Goal: Complete application form: Complete application form

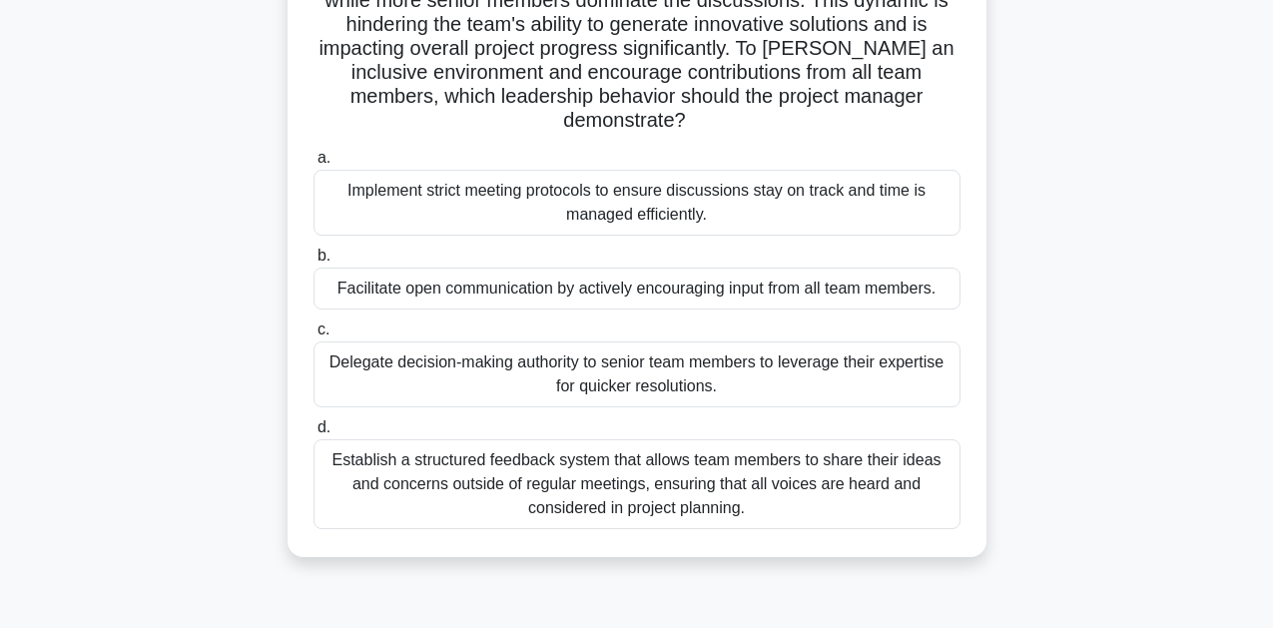
scroll to position [238, 0]
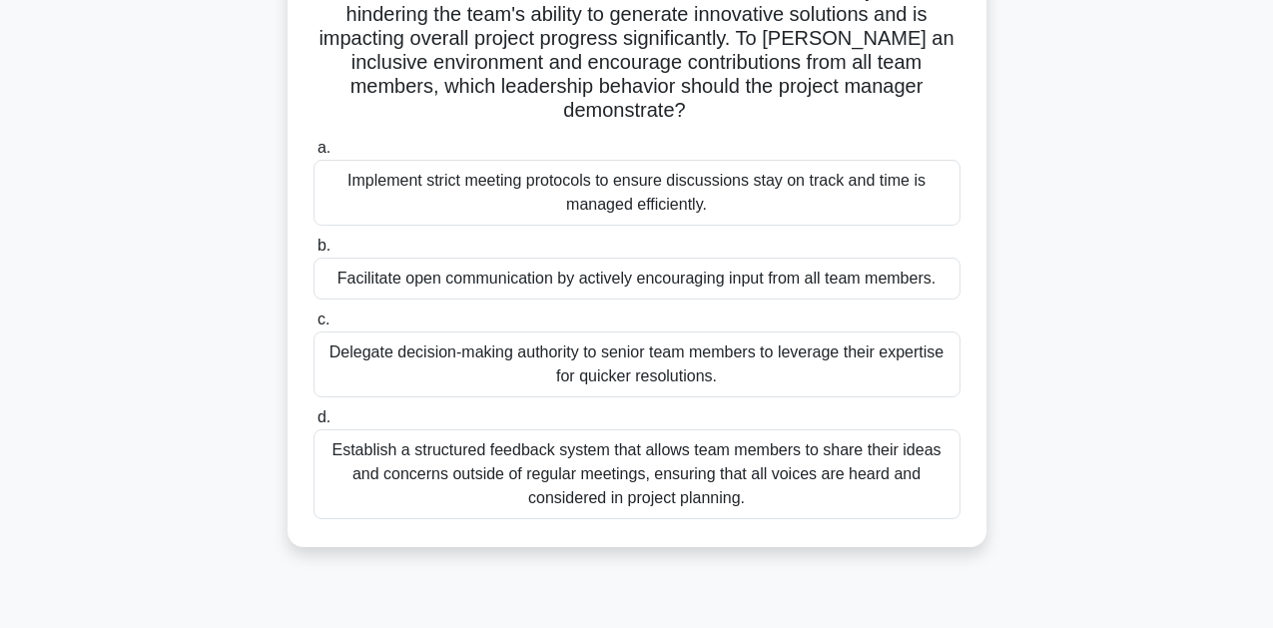
click at [689, 470] on div "Establish a structured feedback system that allows team members to share their …" at bounding box center [637, 474] width 647 height 90
click at [314, 424] on input "d. Establish a structured feedback system that allows team members to share the…" at bounding box center [314, 417] width 0 height 13
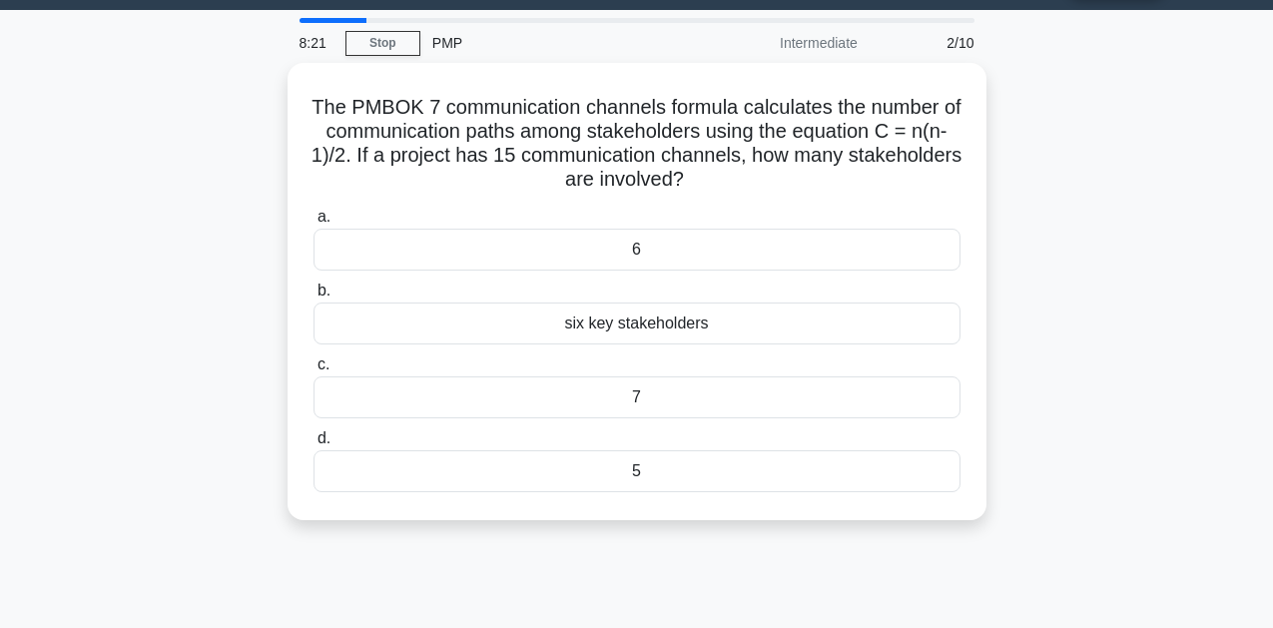
scroll to position [0, 0]
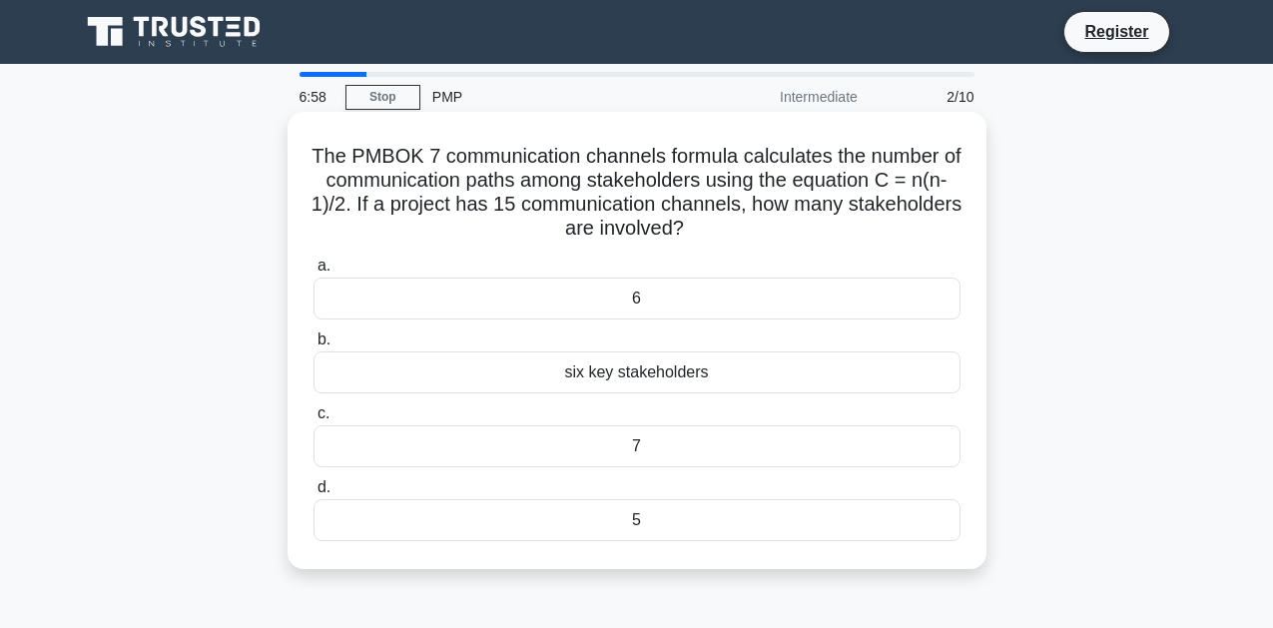
click at [639, 444] on div "7" at bounding box center [637, 446] width 647 height 42
click at [314, 420] on input "c. 7" at bounding box center [314, 413] width 0 height 13
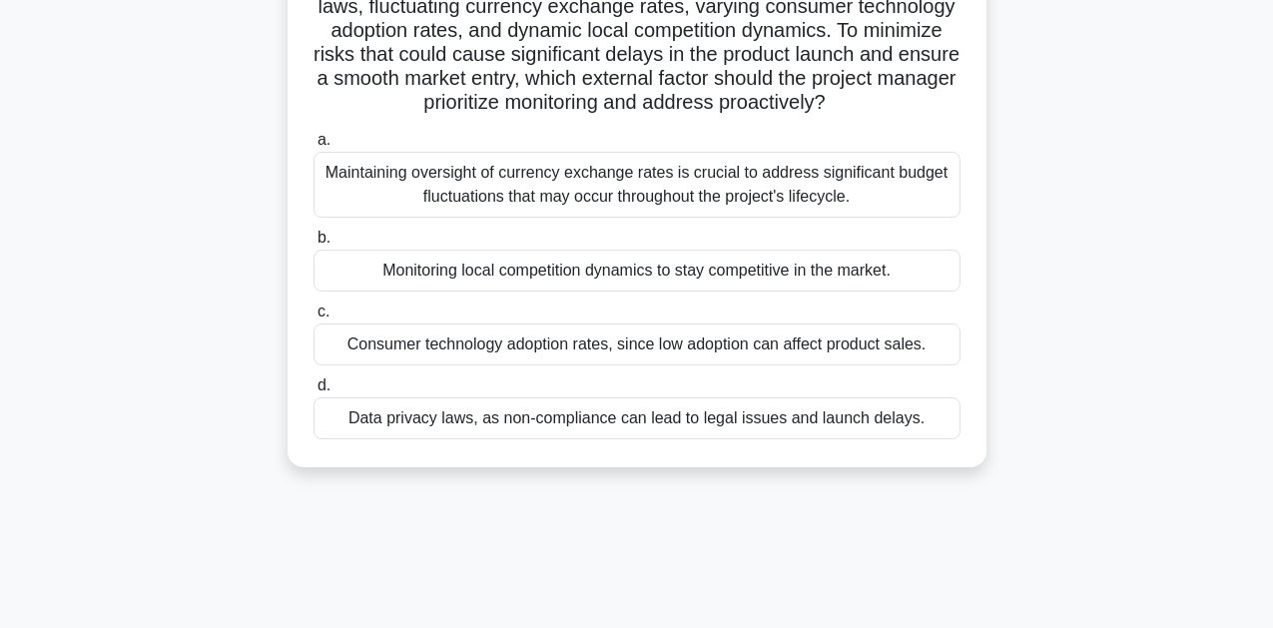
scroll to position [247, 0]
click at [667, 184] on div "Maintaining oversight of currency exchange rates is crucial to address signific…" at bounding box center [637, 184] width 647 height 66
click at [314, 146] on input "a. Maintaining oversight of currency exchange rates is crucial to address signi…" at bounding box center [314, 139] width 0 height 13
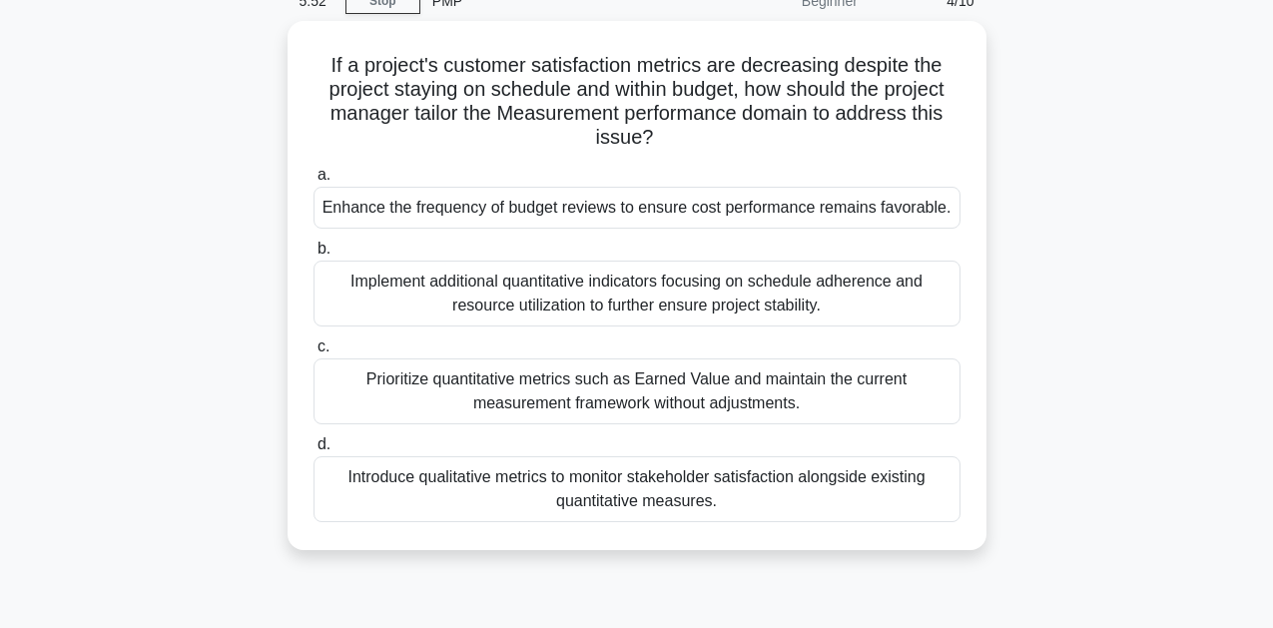
scroll to position [94, 0]
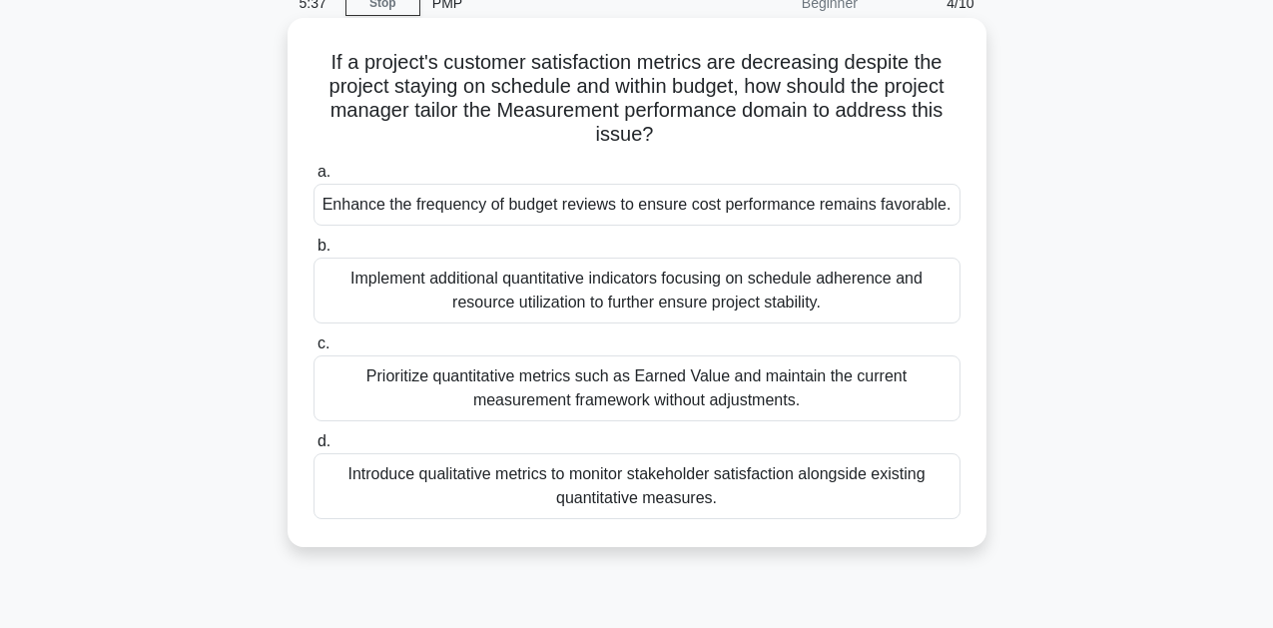
click at [703, 307] on div "Implement additional quantitative indicators focusing on schedule adherence and…" at bounding box center [637, 291] width 647 height 66
click at [314, 253] on input "b. Implement additional quantitative indicators focusing on schedule adherence …" at bounding box center [314, 246] width 0 height 13
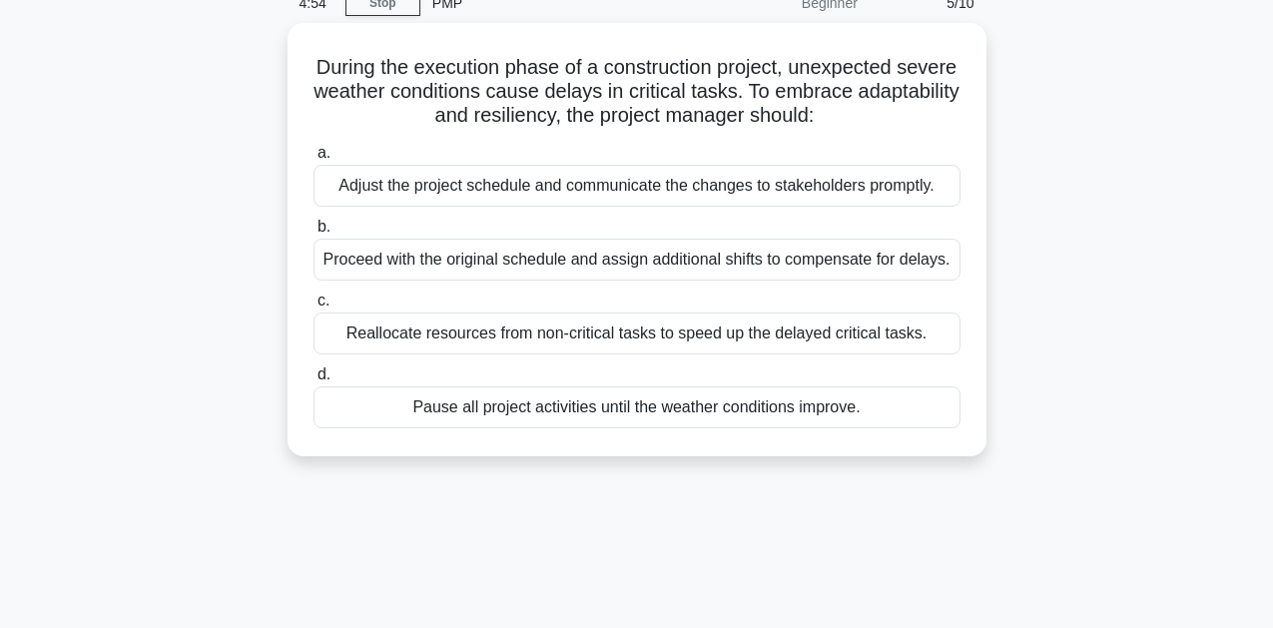
scroll to position [96, 0]
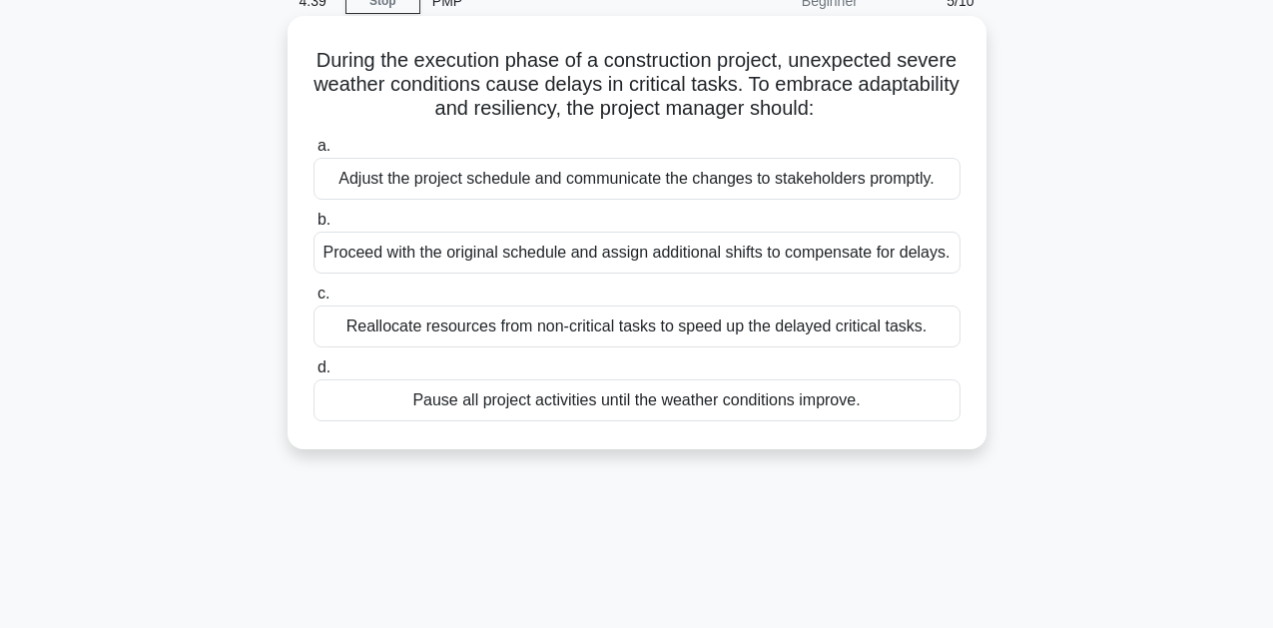
click at [914, 186] on div "Adjust the project schedule and communicate the changes to stakeholders promptl…" at bounding box center [637, 179] width 647 height 42
click at [314, 153] on input "a. Adjust the project schedule and communicate the changes to stakeholders prom…" at bounding box center [314, 146] width 0 height 13
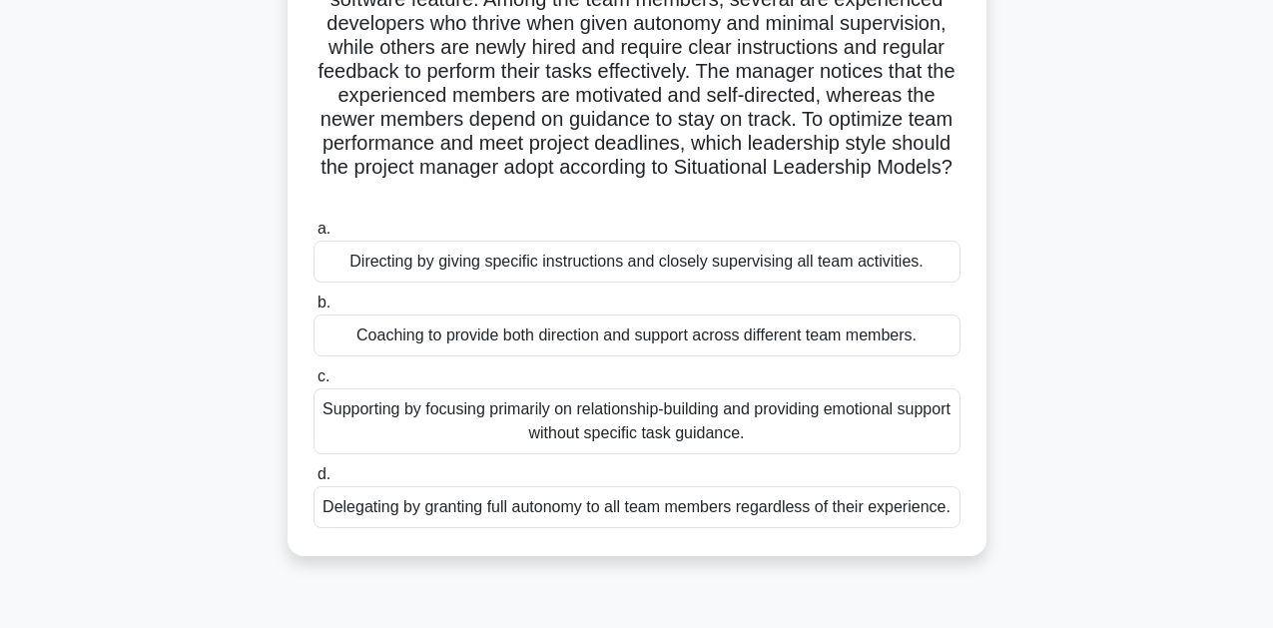
scroll to position [189, 0]
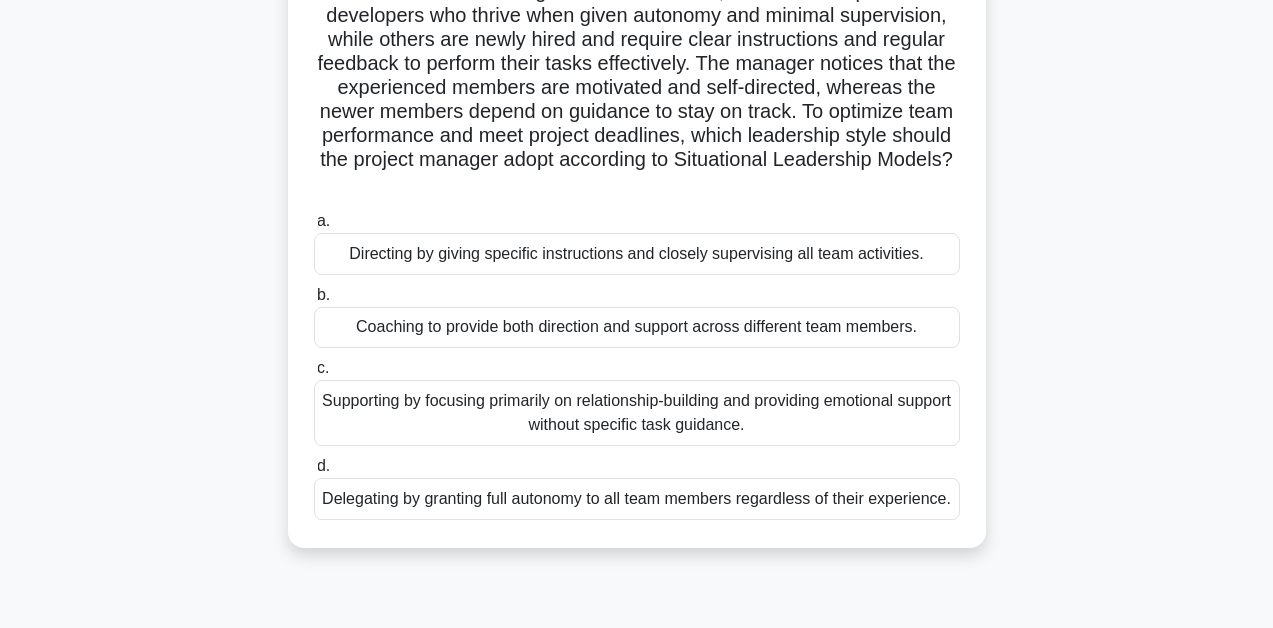
click at [655, 334] on div "Coaching to provide both direction and support across different team members." at bounding box center [637, 328] width 647 height 42
click at [314, 302] on input "b. Coaching to provide both direction and support across different team members." at bounding box center [314, 295] width 0 height 13
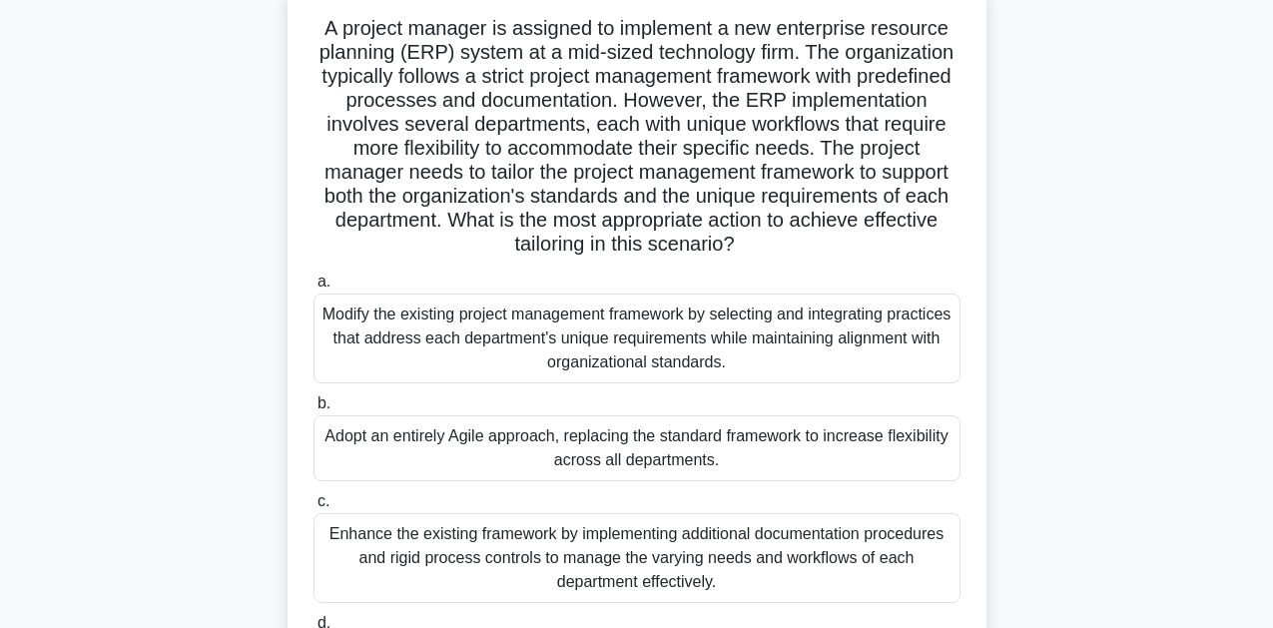
scroll to position [135, 0]
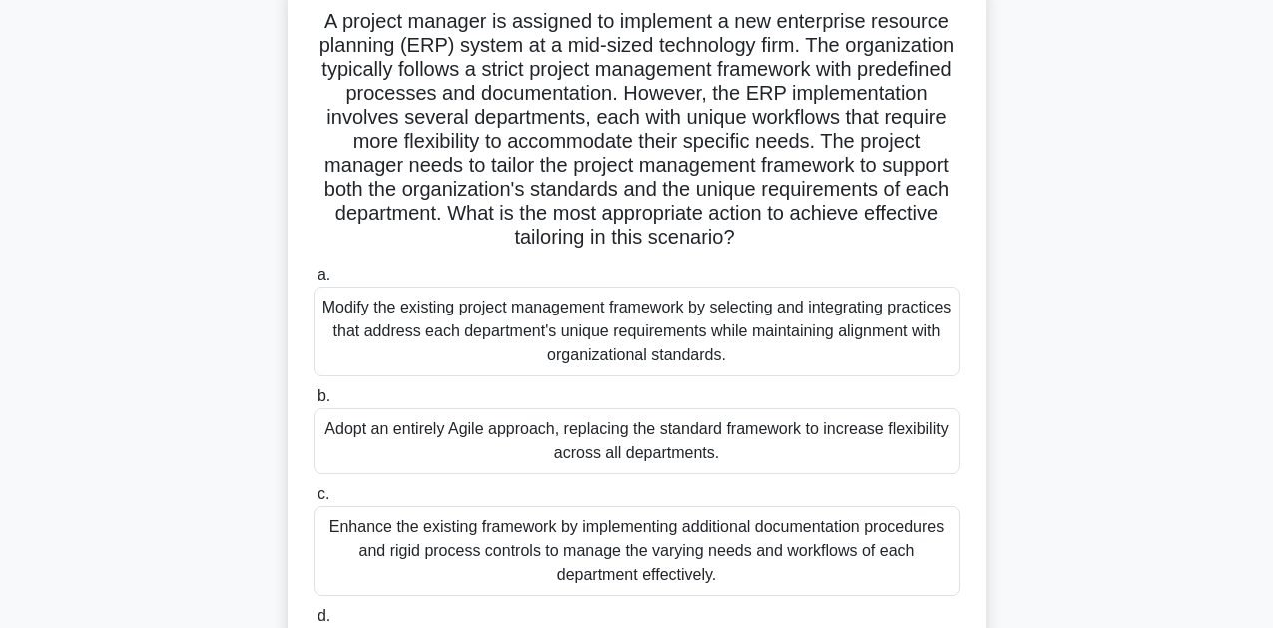
click at [735, 330] on div "Modify the existing project management framework by selecting and integrating p…" at bounding box center [637, 332] width 647 height 90
click at [314, 282] on input "a. Modify the existing project management framework by selecting and integratin…" at bounding box center [314, 275] width 0 height 13
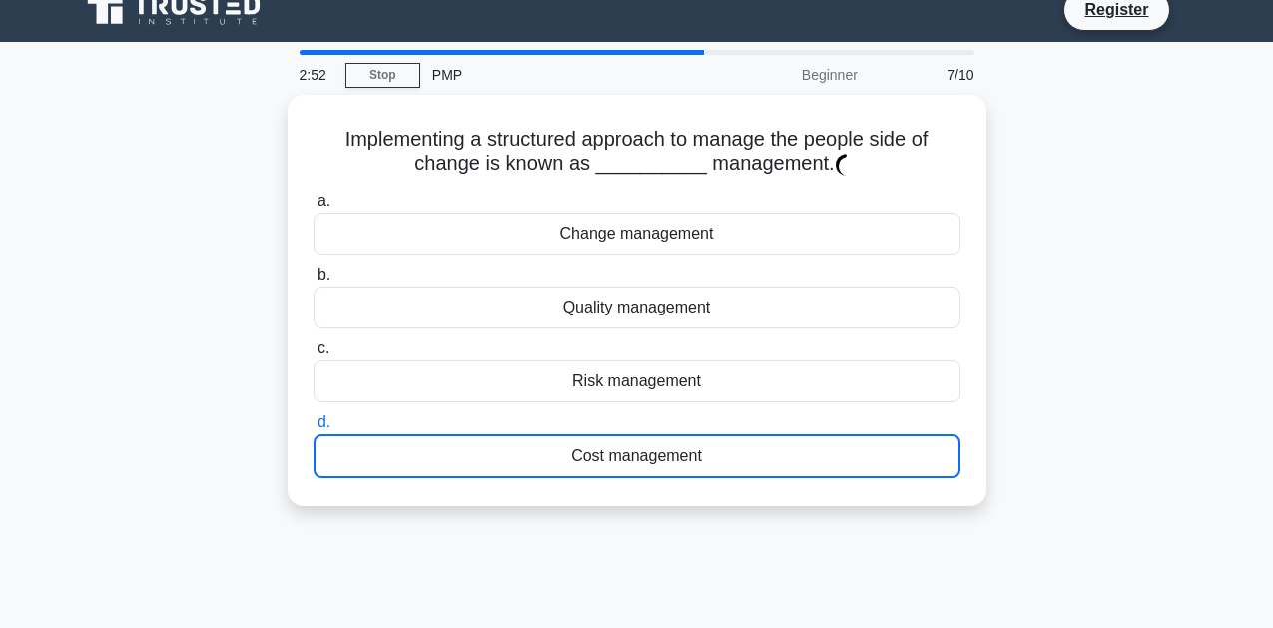
scroll to position [0, 0]
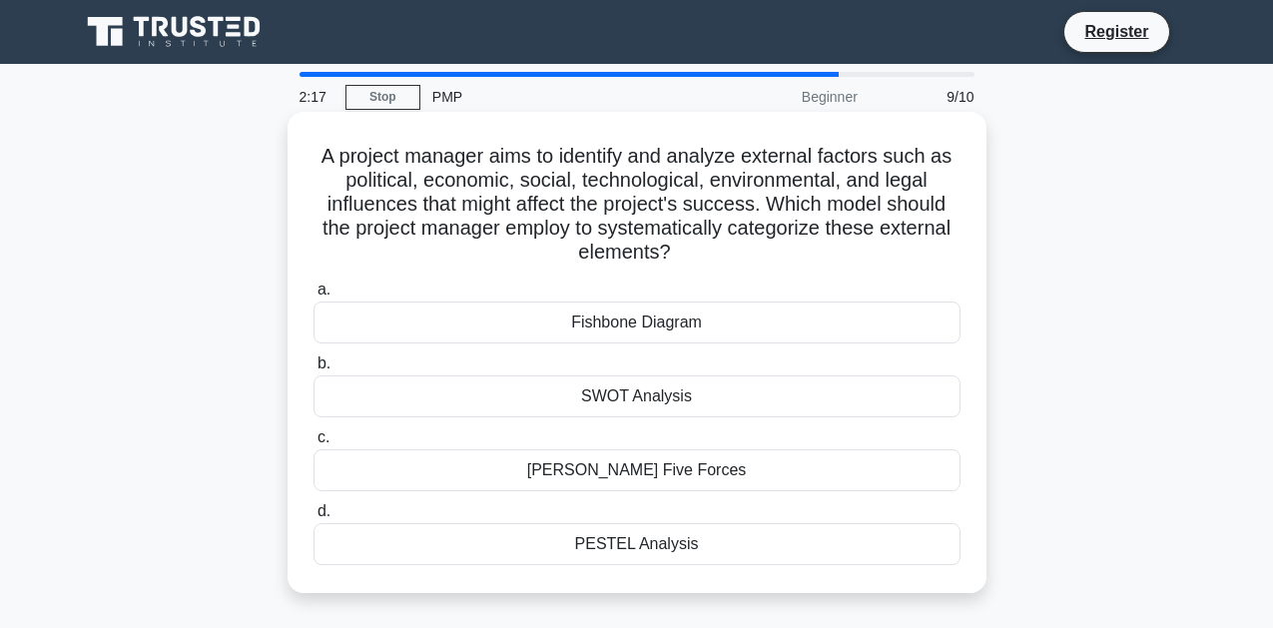
click at [687, 394] on div "SWOT Analysis" at bounding box center [637, 396] width 647 height 42
click at [314, 370] on input "b. SWOT Analysis" at bounding box center [314, 364] width 0 height 13
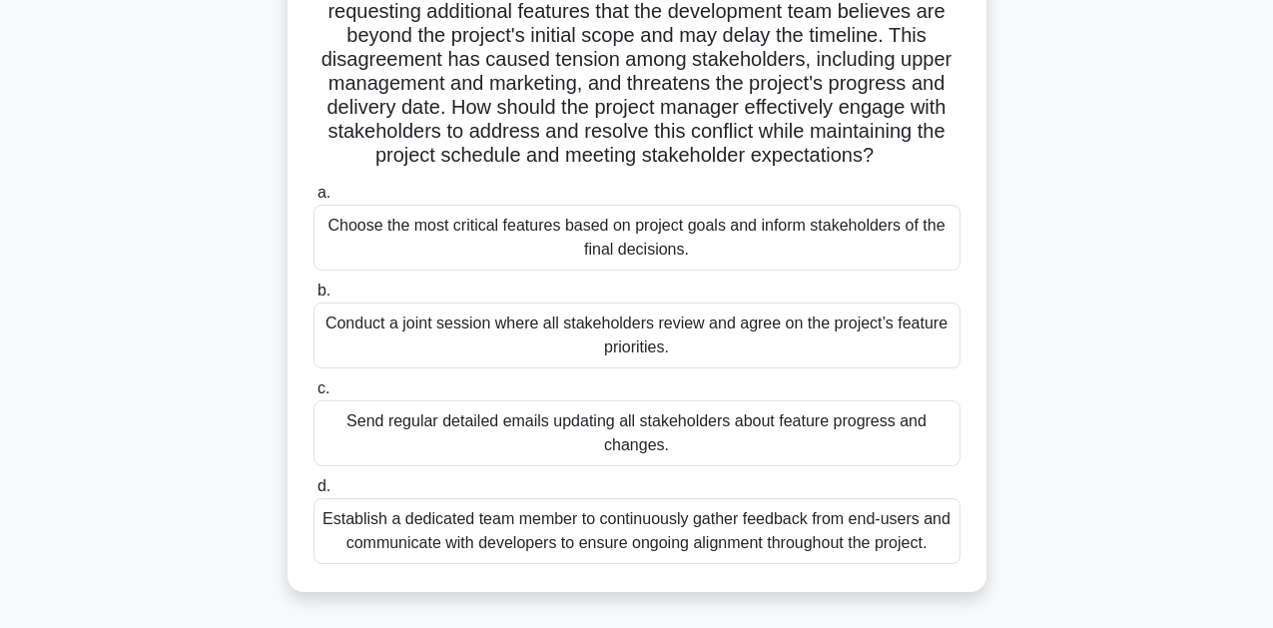
scroll to position [200, 0]
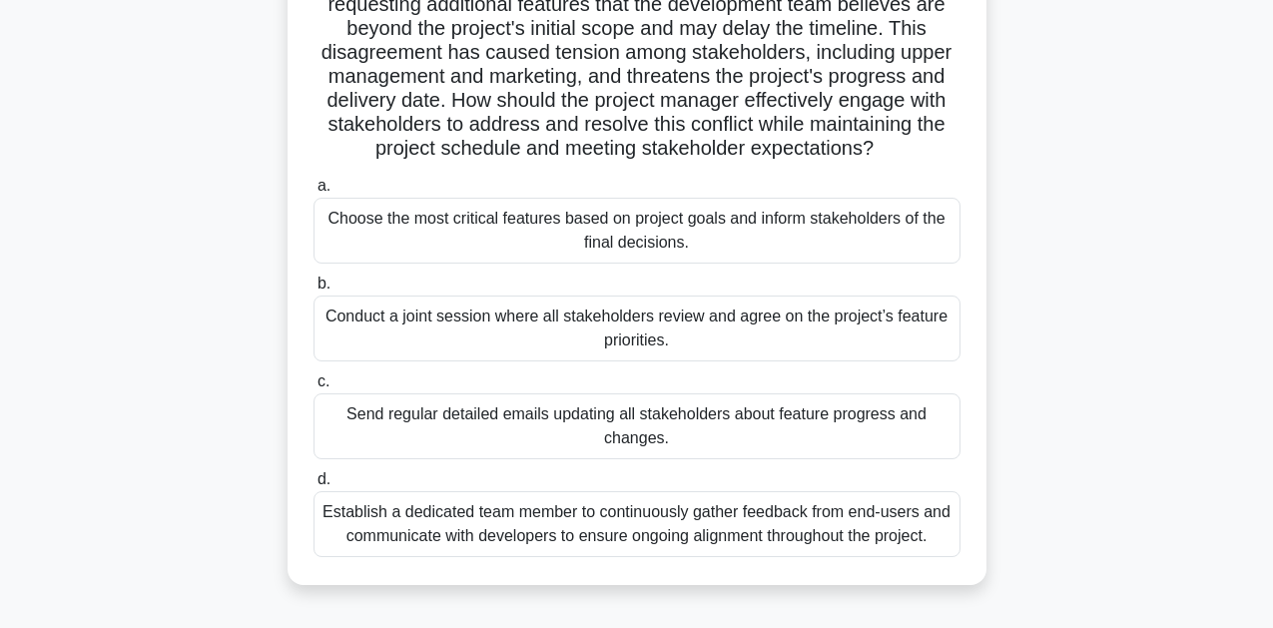
click at [668, 343] on div "Conduct a joint session where all stakeholders review and agree on the project’…" at bounding box center [637, 329] width 647 height 66
click at [314, 291] on input "b. Conduct a joint session where all stakeholders review and agree on the proje…" at bounding box center [314, 284] width 0 height 13
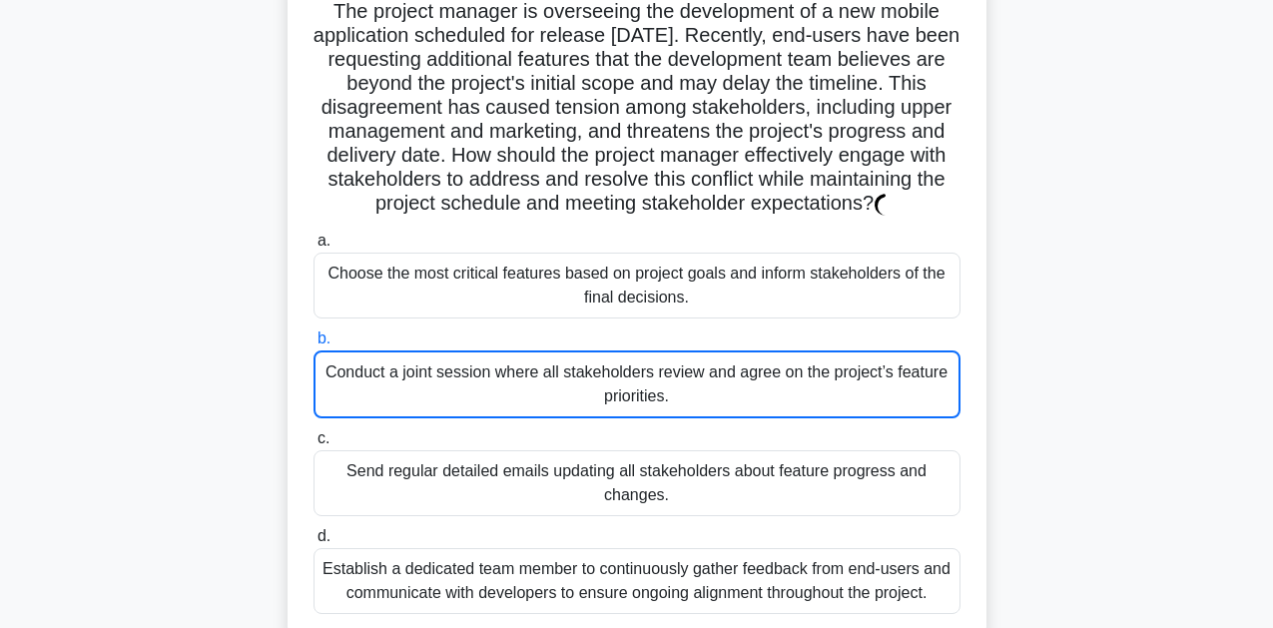
scroll to position [143, 0]
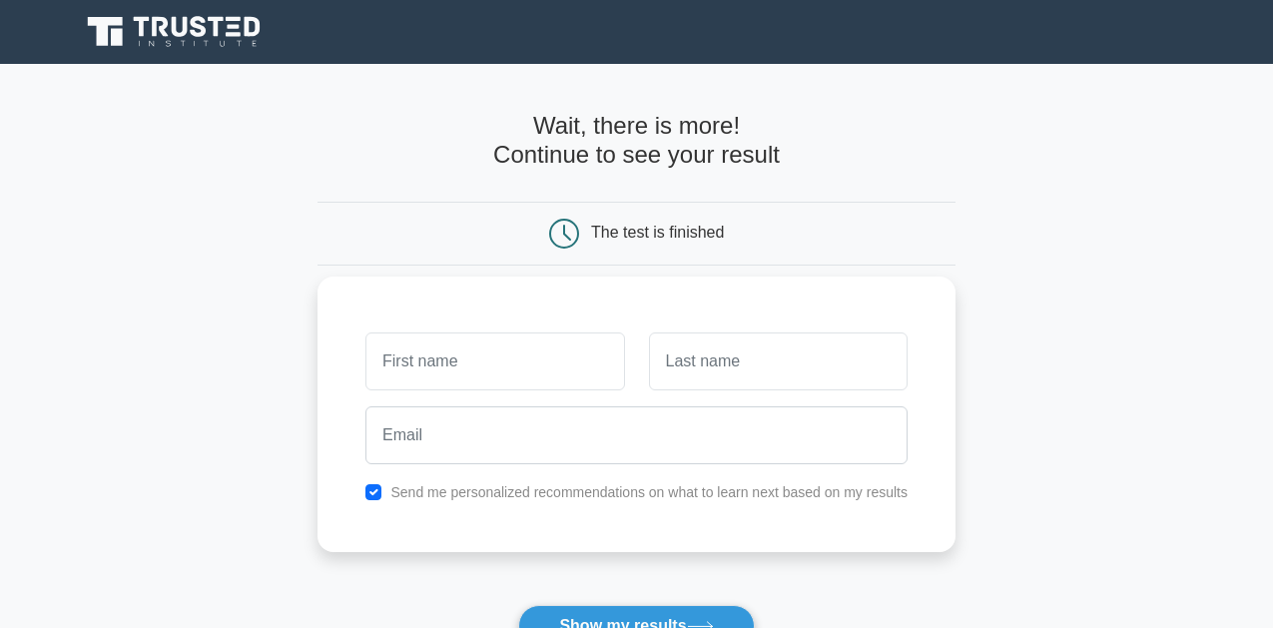
click at [485, 356] on input "text" at bounding box center [494, 362] width 259 height 58
type input "m"
type input "[PERSON_NAME]"
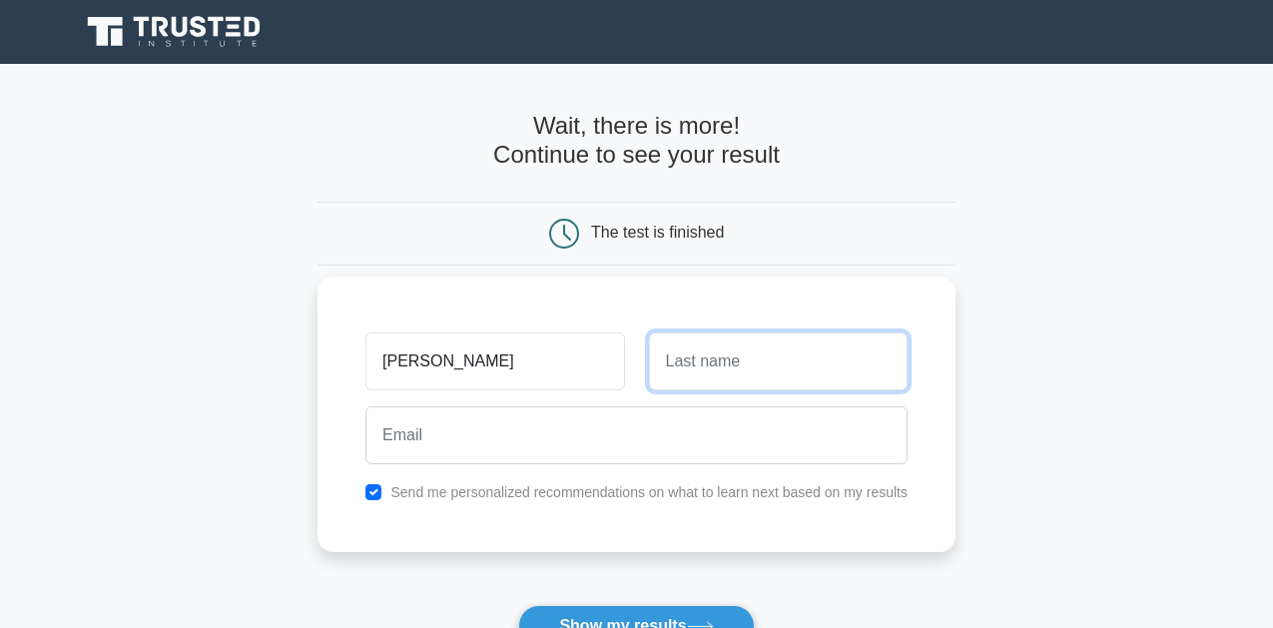
click at [692, 363] on input "text" at bounding box center [778, 362] width 259 height 58
type input "Mugisha"
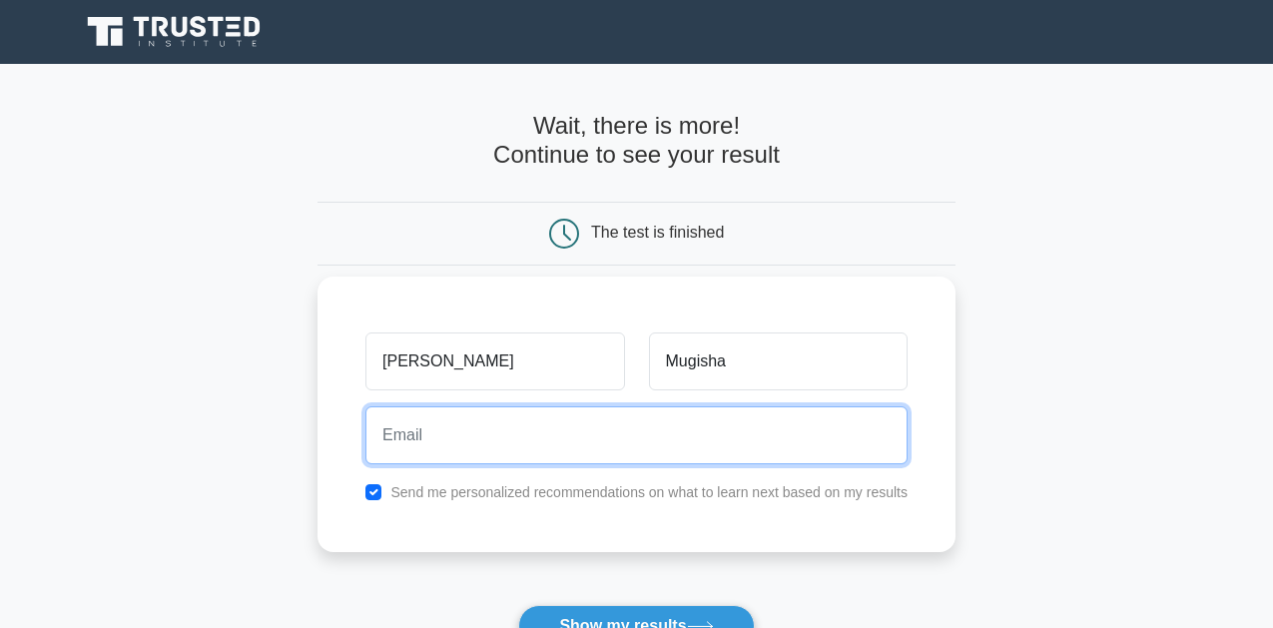
click at [513, 414] on input "email" at bounding box center [636, 435] width 542 height 58
type input "mugisha754@gmail.com"
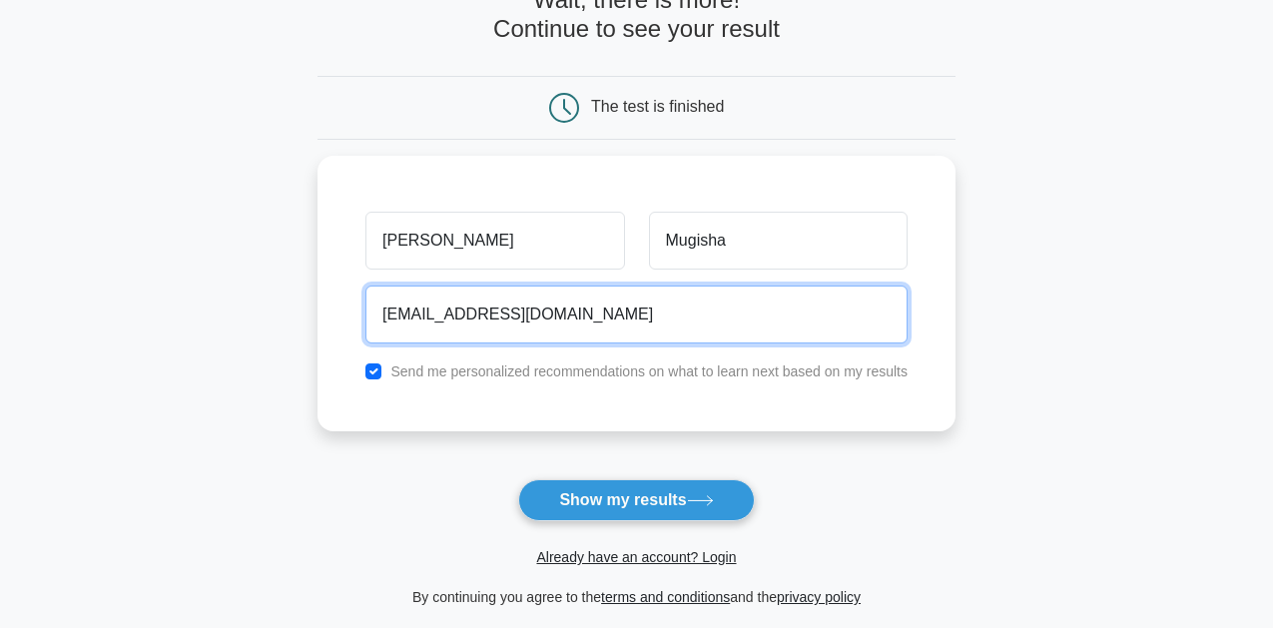
scroll to position [140, 0]
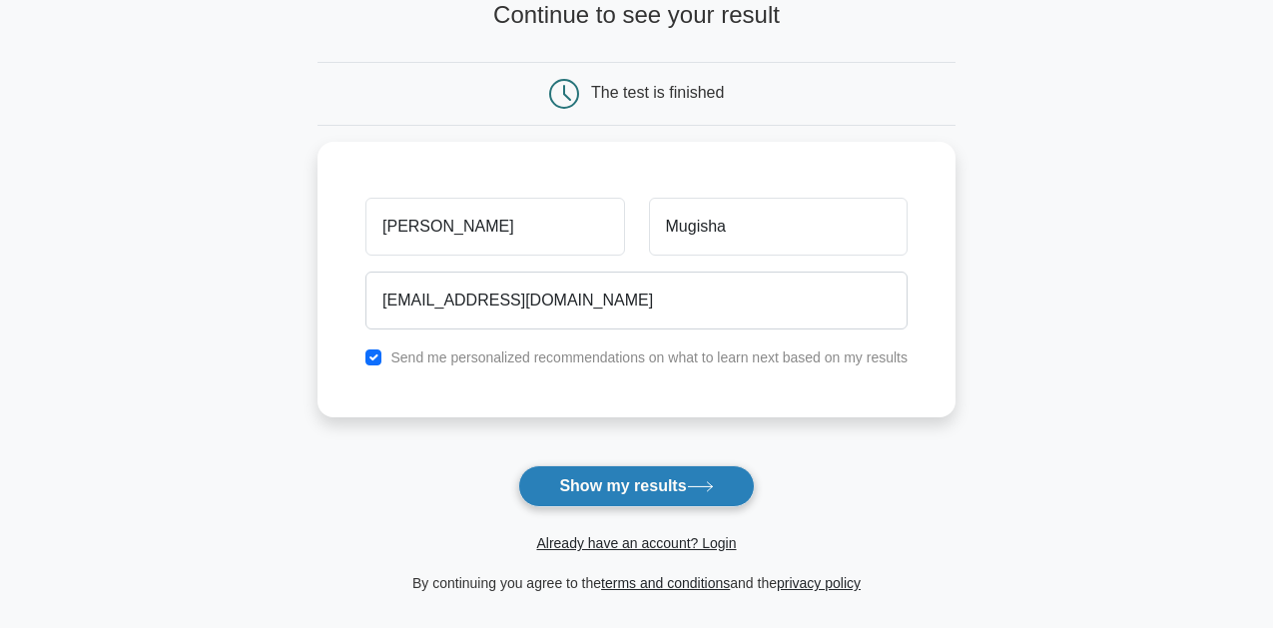
click at [621, 486] on button "Show my results" at bounding box center [636, 486] width 236 height 42
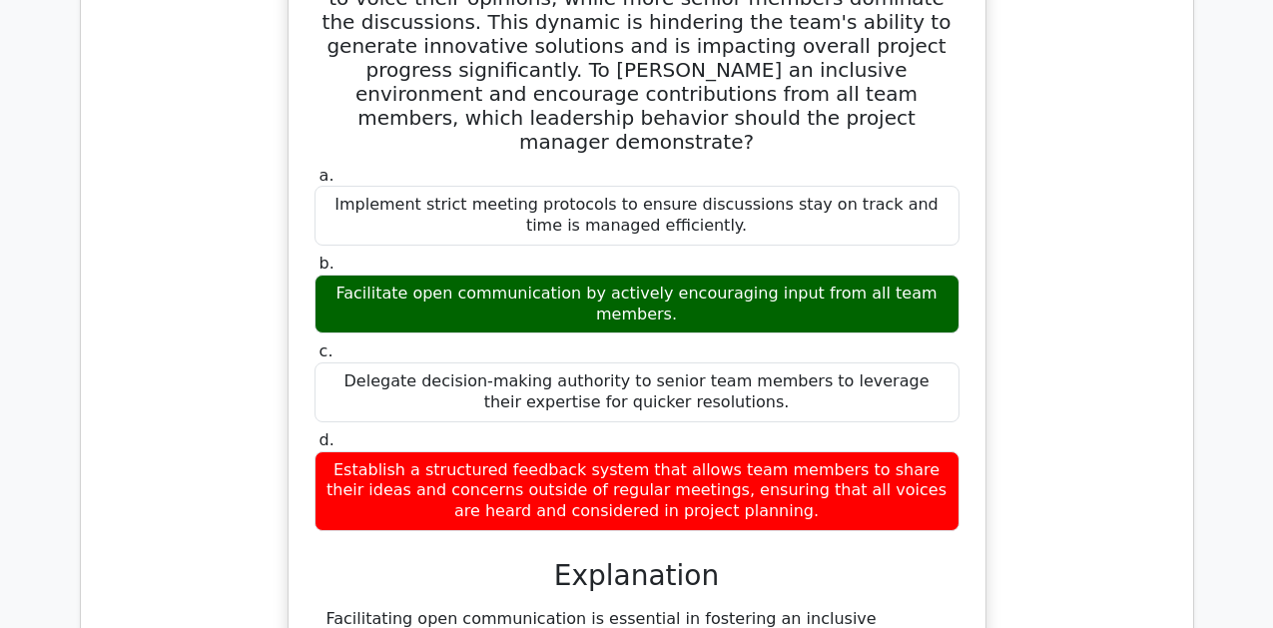
scroll to position [1735, 0]
